Goal: Navigation & Orientation: Find specific page/section

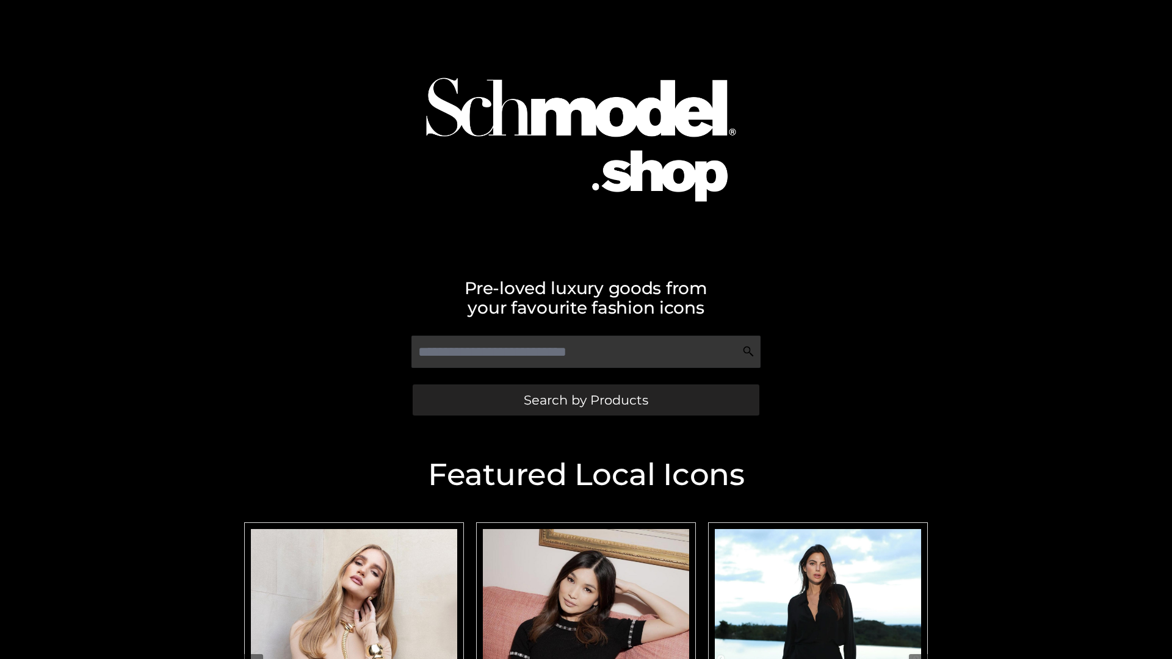
click at [585, 400] on span "Search by Products" at bounding box center [586, 400] width 124 height 13
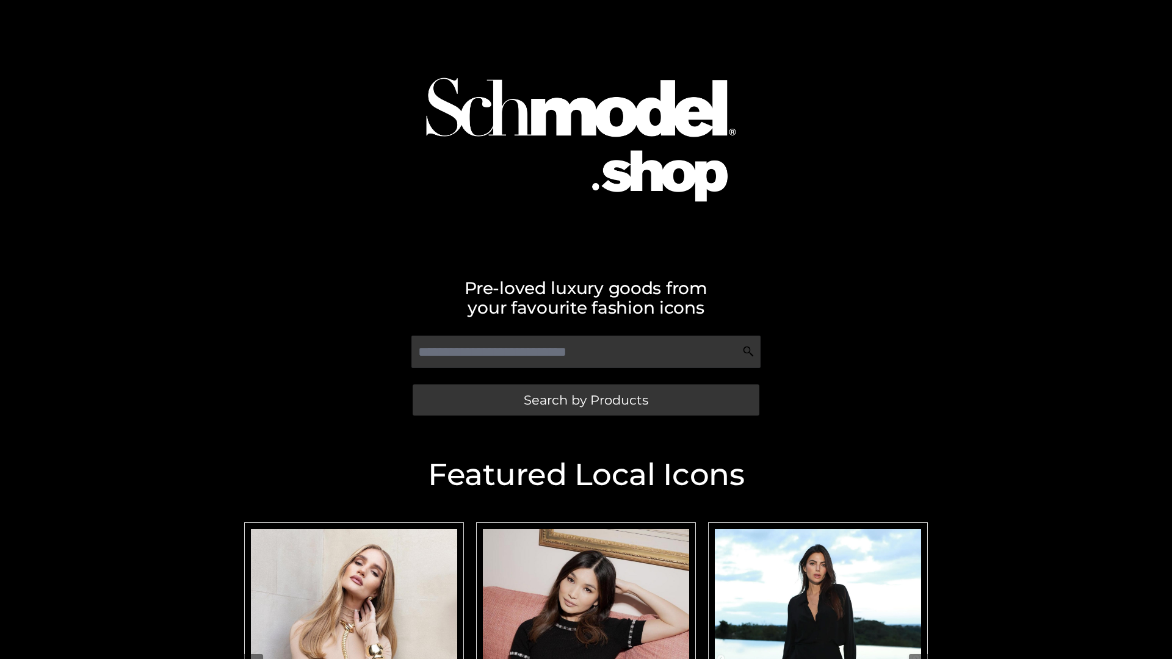
click at [585, 400] on span "Search by Products" at bounding box center [586, 400] width 124 height 13
